Goal: Transaction & Acquisition: Purchase product/service

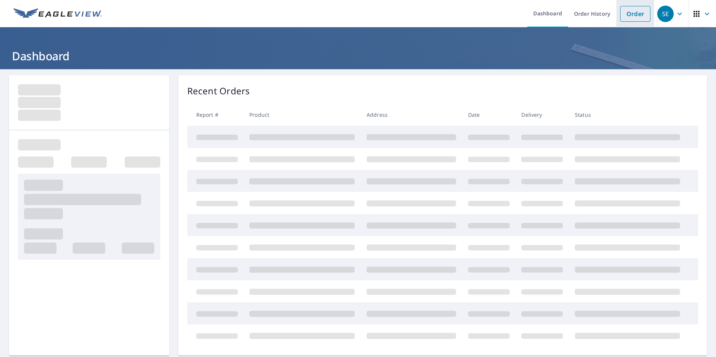
click at [631, 11] on link "Order" at bounding box center [636, 14] width 30 height 16
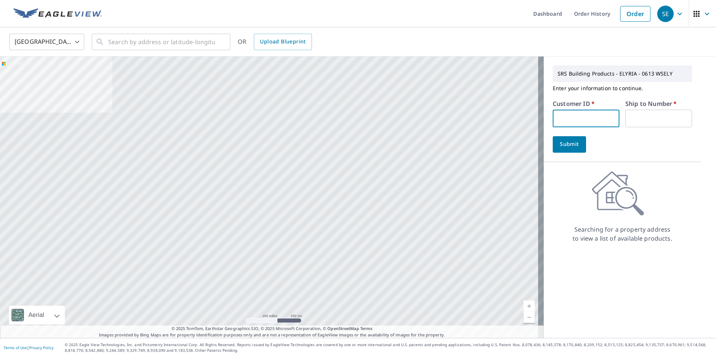
click at [558, 119] on input "text" at bounding box center [586, 119] width 67 height 18
click at [572, 121] on input "text" at bounding box center [586, 119] width 67 height 18
click at [564, 117] on input "text" at bounding box center [586, 119] width 67 height 18
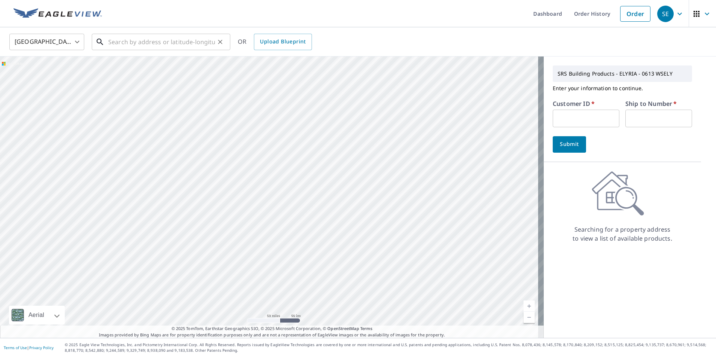
click at [123, 39] on input "text" at bounding box center [161, 41] width 107 height 21
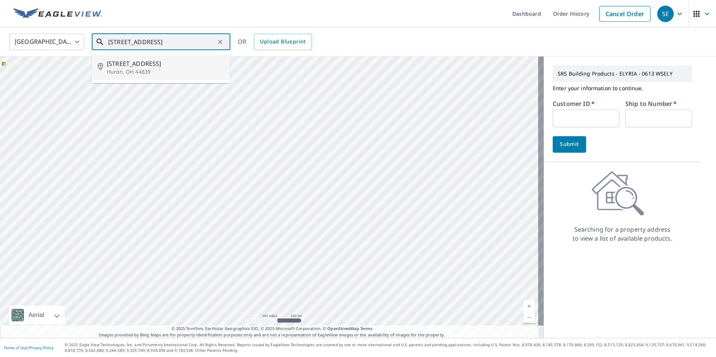
click at [141, 66] on span "[STREET_ADDRESS]" at bounding box center [166, 63] width 118 height 9
type input "[STREET_ADDRESS]"
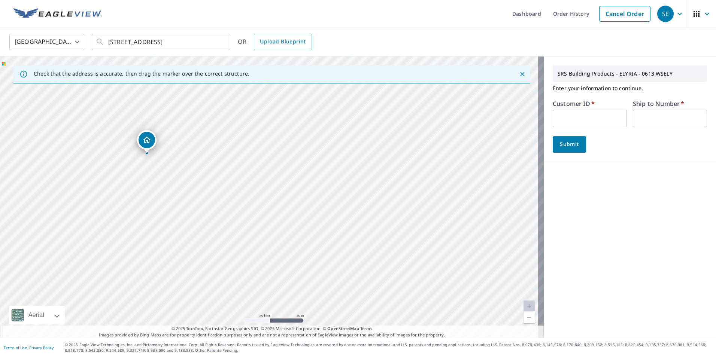
drag, startPoint x: 302, startPoint y: 229, endPoint x: 216, endPoint y: 209, distance: 87.6
drag, startPoint x: 216, startPoint y: 207, endPoint x: 162, endPoint y: 195, distance: 55.6
drag, startPoint x: 173, startPoint y: 192, endPoint x: 231, endPoint y: 238, distance: 73.3
drag, startPoint x: 231, startPoint y: 238, endPoint x: 586, endPoint y: 123, distance: 373.5
click at [586, 123] on input "text" at bounding box center [590, 119] width 74 height 18
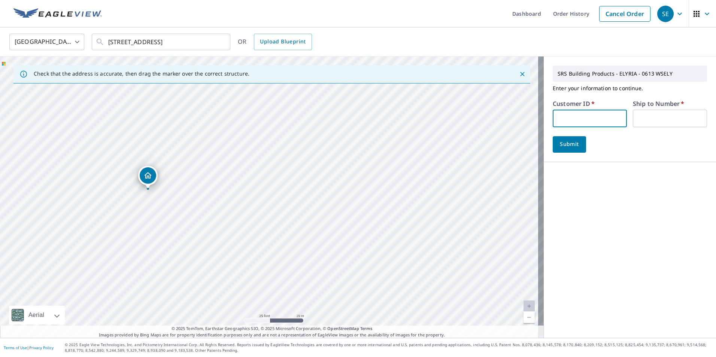
paste input "C00006478"
type input "C00006478"
click at [652, 121] on input "text" at bounding box center [670, 119] width 74 height 18
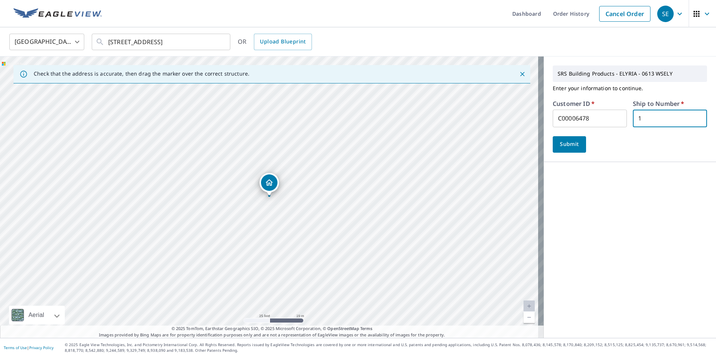
type input "1"
click at [618, 221] on div "SRS Building Products - ELYRIA - 0613 WSELY Enter your information to continue.…" at bounding box center [630, 198] width 172 height 282
click at [569, 141] on span "Submit" at bounding box center [569, 144] width 21 height 9
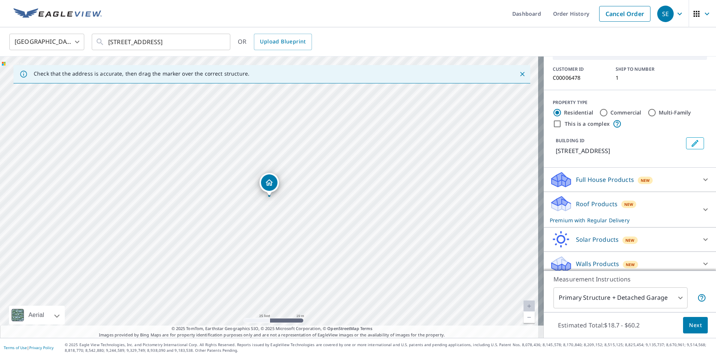
scroll to position [49, 0]
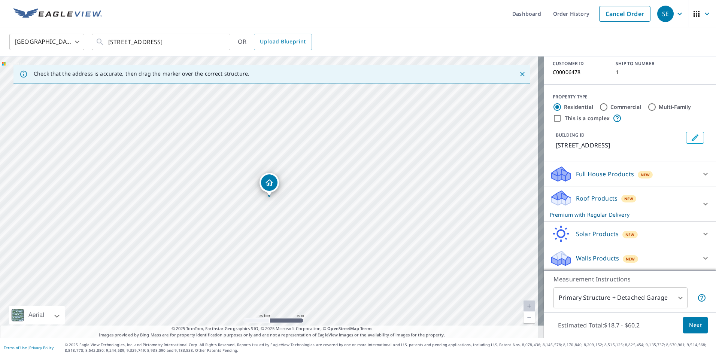
click at [576, 200] on p "Roof Products" at bounding box center [597, 198] width 42 height 9
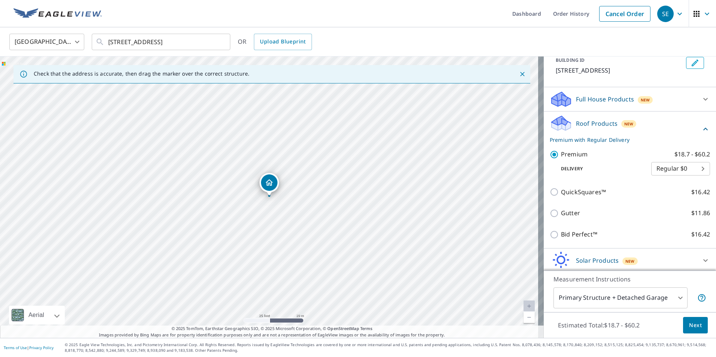
scroll to position [87, 0]
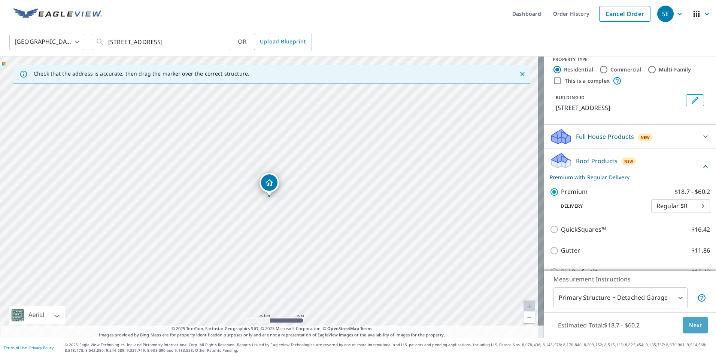
click at [690, 325] on span "Next" at bounding box center [696, 325] width 13 height 9
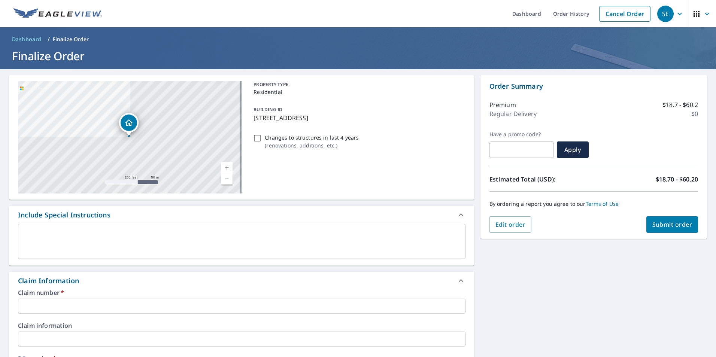
click at [45, 311] on input "text" at bounding box center [242, 306] width 448 height 15
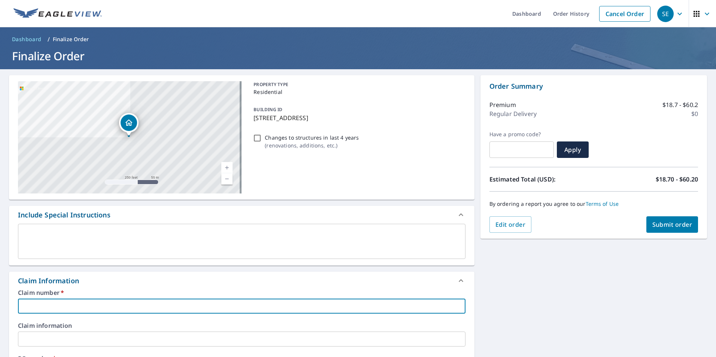
click at [57, 310] on input "text" at bounding box center [242, 306] width 448 height 15
type input "1"
checkbox input "true"
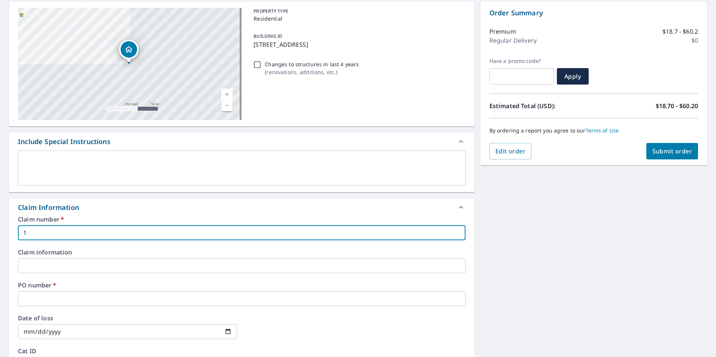
scroll to position [75, 0]
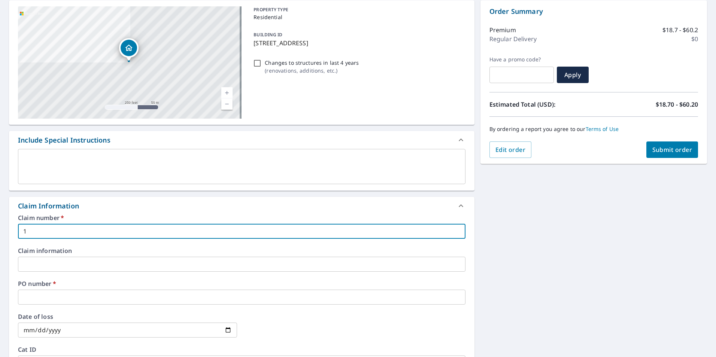
type input "1"
click at [124, 292] on input "text" at bounding box center [242, 297] width 448 height 15
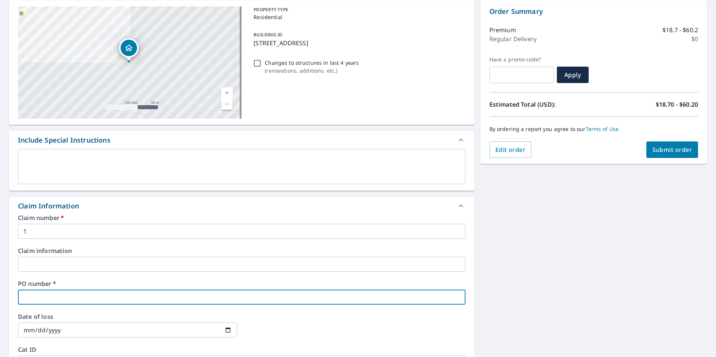
type input "p"
checkbox input "true"
type input "pa"
checkbox input "true"
type input "pai"
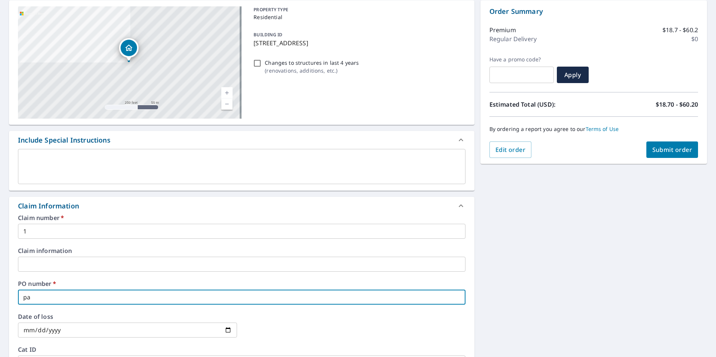
checkbox input "true"
type input "pa"
checkbox input "true"
type input "pau"
checkbox input "true"
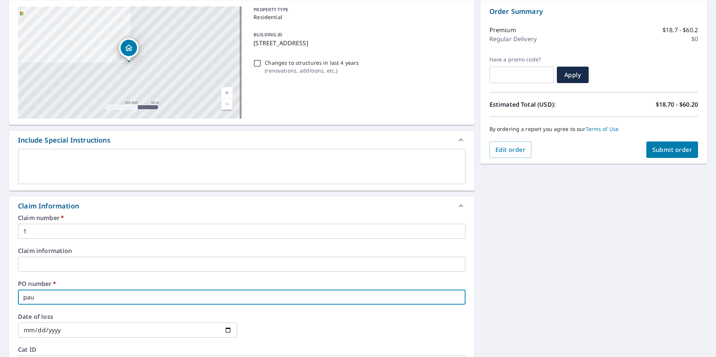
type input "[PERSON_NAME]"
checkbox input "true"
type input "[PERSON_NAME]"
checkbox input "true"
type input "[PERSON_NAME]"
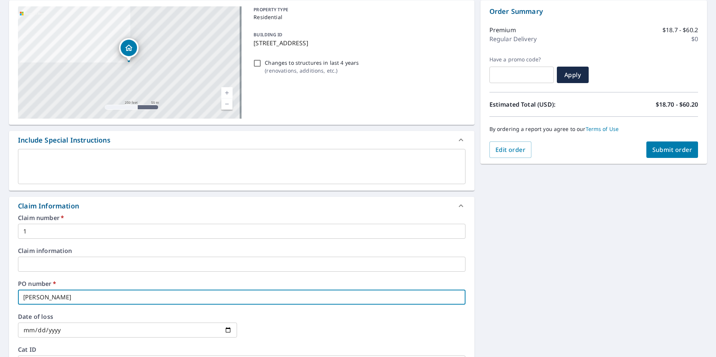
checkbox input "true"
type input "[PERSON_NAME]"
checkbox input "true"
type input "[PERSON_NAME]"
checkbox input "true"
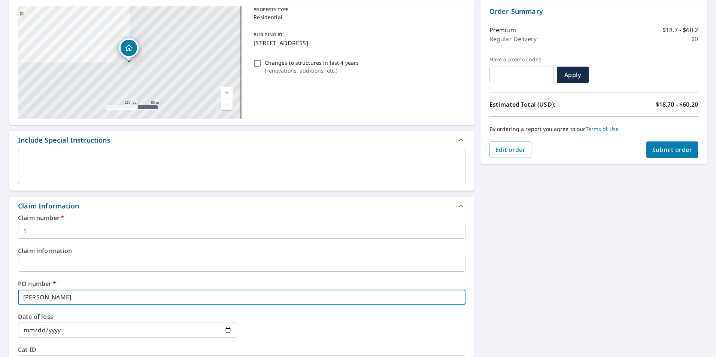
type input "[PERSON_NAME]"
checkbox input "true"
type input "[PERSON_NAME]"
checkbox input "true"
type input "[PERSON_NAME]"
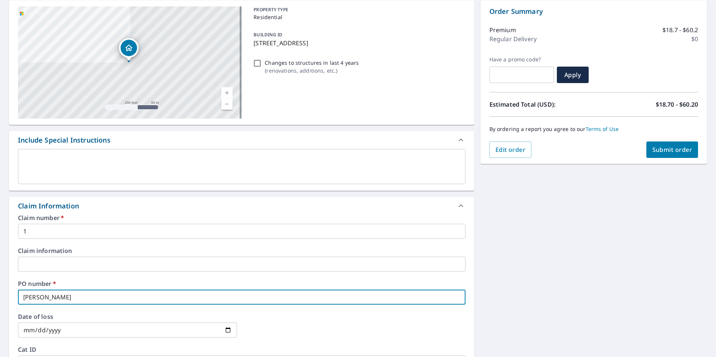
checkbox input "true"
type input "[PERSON_NAME] miami p"
checkbox input "true"
type input "[PERSON_NAME] miami pl"
checkbox input "true"
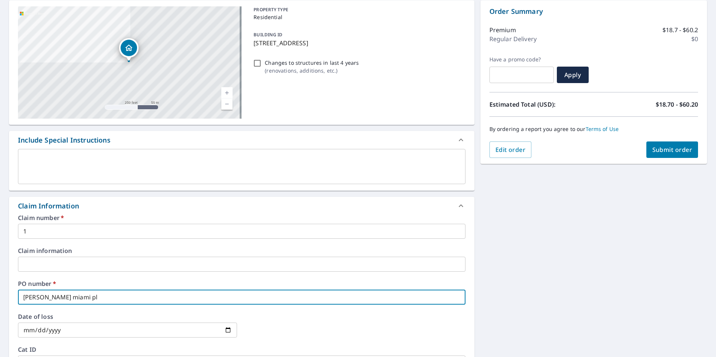
type input "[PERSON_NAME] miami pla"
checkbox input "true"
type input "[PERSON_NAME] miami plac"
checkbox input "true"
type input "[PERSON_NAME] miami place"
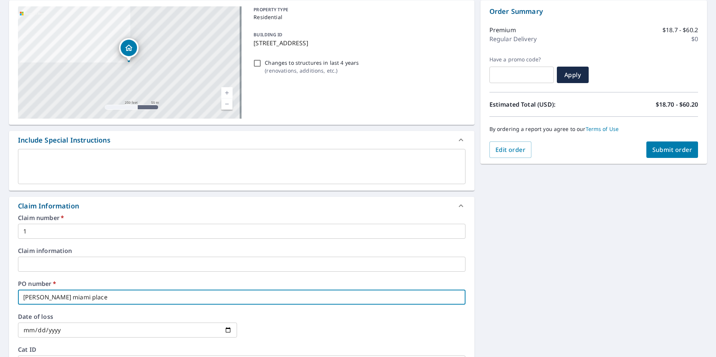
checkbox input "true"
type input "[PERSON_NAME] miami place"
checkbox input "true"
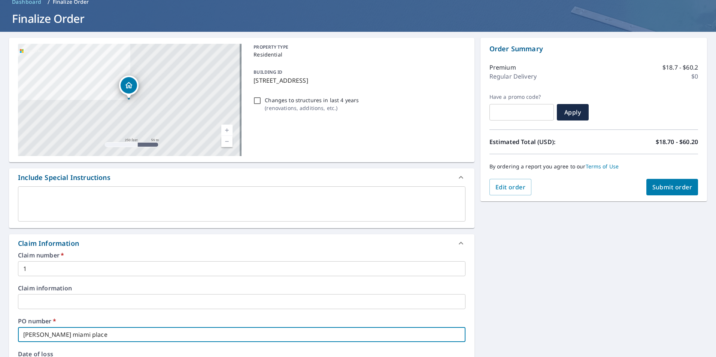
scroll to position [0, 0]
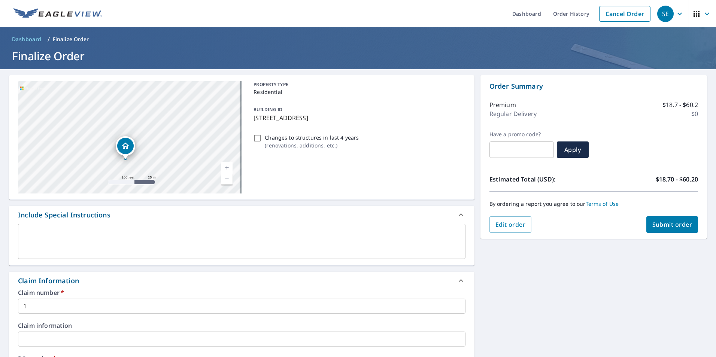
type input "[PERSON_NAME] miami place"
click at [670, 227] on span "Submit order" at bounding box center [673, 225] width 40 height 8
checkbox input "true"
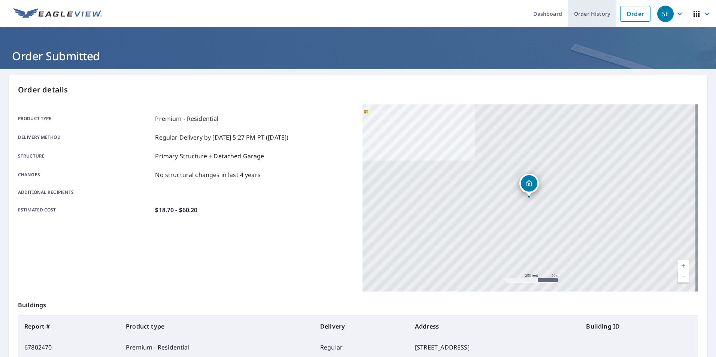
click at [593, 17] on link "Order History" at bounding box center [592, 13] width 48 height 27
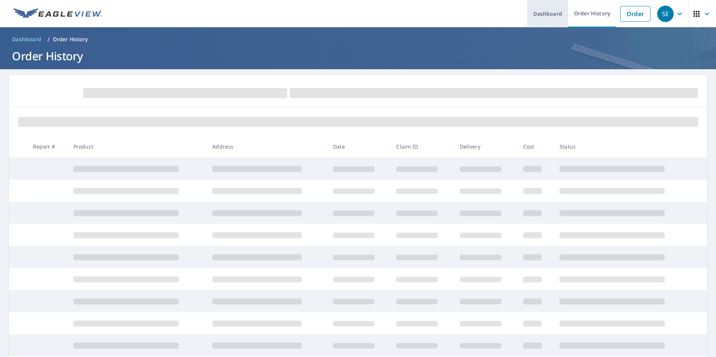
click at [545, 21] on link "Dashboard" at bounding box center [548, 13] width 41 height 27
